Goal: Information Seeking & Learning: Learn about a topic

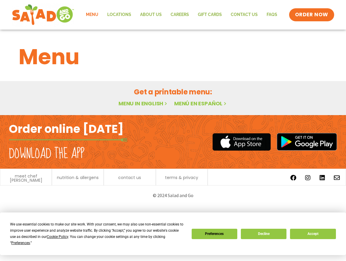
click at [69, 59] on h1 "Menu" at bounding box center [173, 57] width 309 height 32
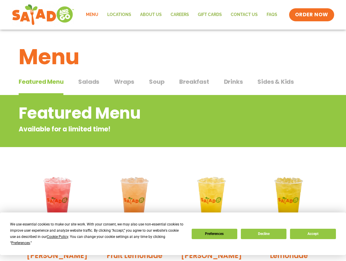
click at [93, 80] on span "Salads" at bounding box center [88, 81] width 21 height 9
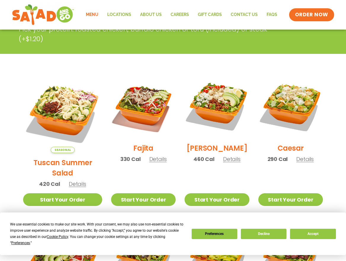
scroll to position [131, 0]
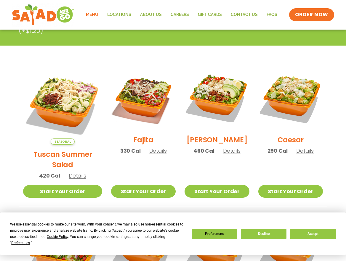
click at [74, 172] on span "Details" at bounding box center [77, 175] width 17 height 7
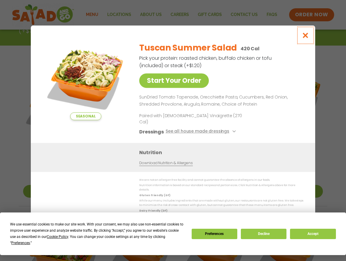
click at [306, 39] on icon "Close modal" at bounding box center [305, 35] width 7 height 6
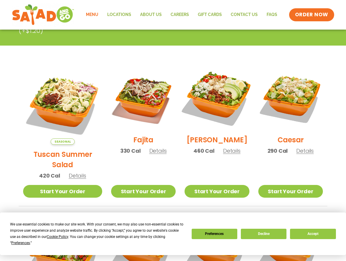
click at [225, 110] on img at bounding box center [217, 98] width 76 height 76
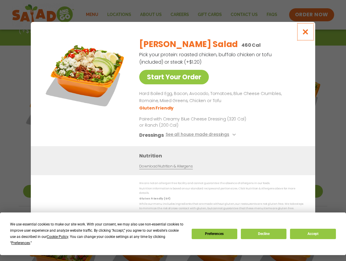
click at [304, 34] on icon "Close modal" at bounding box center [305, 32] width 7 height 6
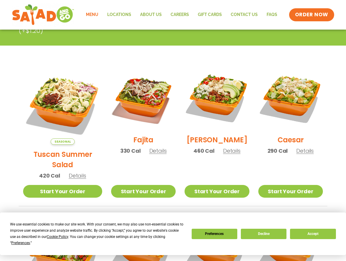
click at [229, 155] on span "Details" at bounding box center [231, 150] width 17 height 7
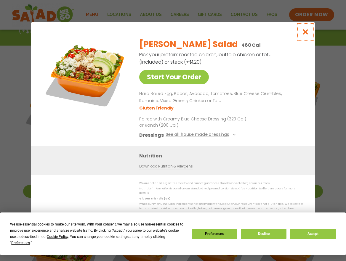
click at [308, 35] on icon "Close modal" at bounding box center [305, 32] width 7 height 6
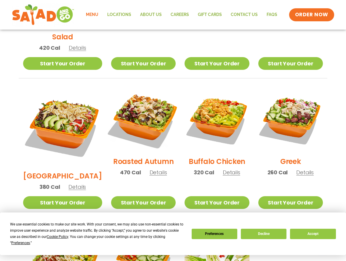
scroll to position [263, 0]
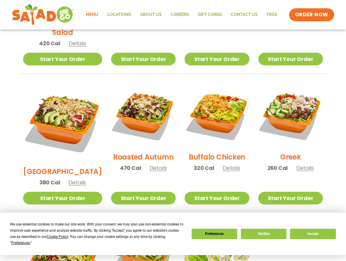
click at [150, 164] on span "Details" at bounding box center [158, 167] width 17 height 7
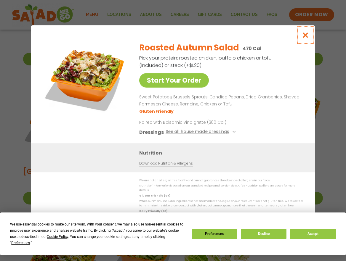
click at [308, 36] on icon "Close modal" at bounding box center [305, 35] width 7 height 6
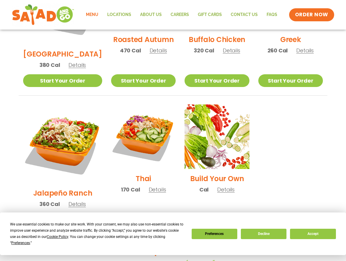
scroll to position [387, 0]
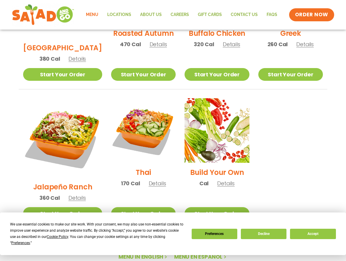
click at [71, 194] on span "Details" at bounding box center [76, 197] width 17 height 7
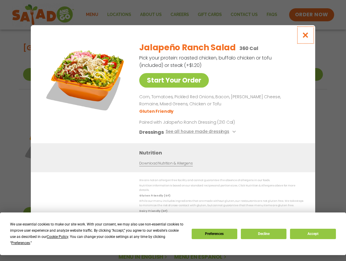
click at [305, 36] on icon "Close modal" at bounding box center [305, 35] width 7 height 6
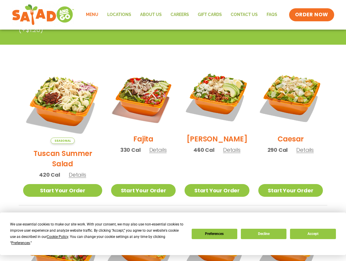
scroll to position [171, 0]
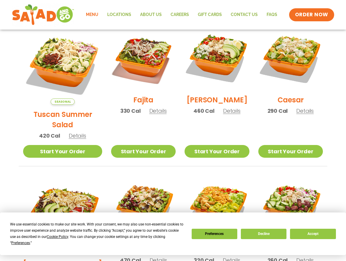
click at [228, 115] on span "Details" at bounding box center [231, 110] width 17 height 7
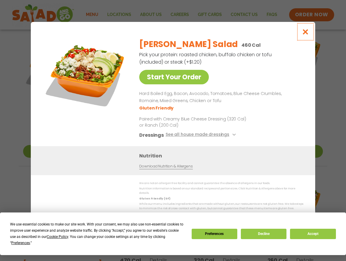
click at [305, 34] on icon "Close modal" at bounding box center [305, 32] width 7 height 6
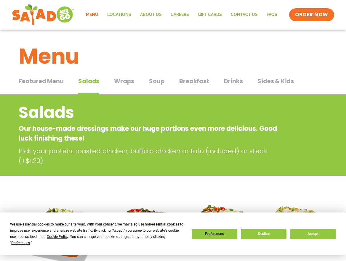
scroll to position [0, 0]
